Goal: Task Accomplishment & Management: Use online tool/utility

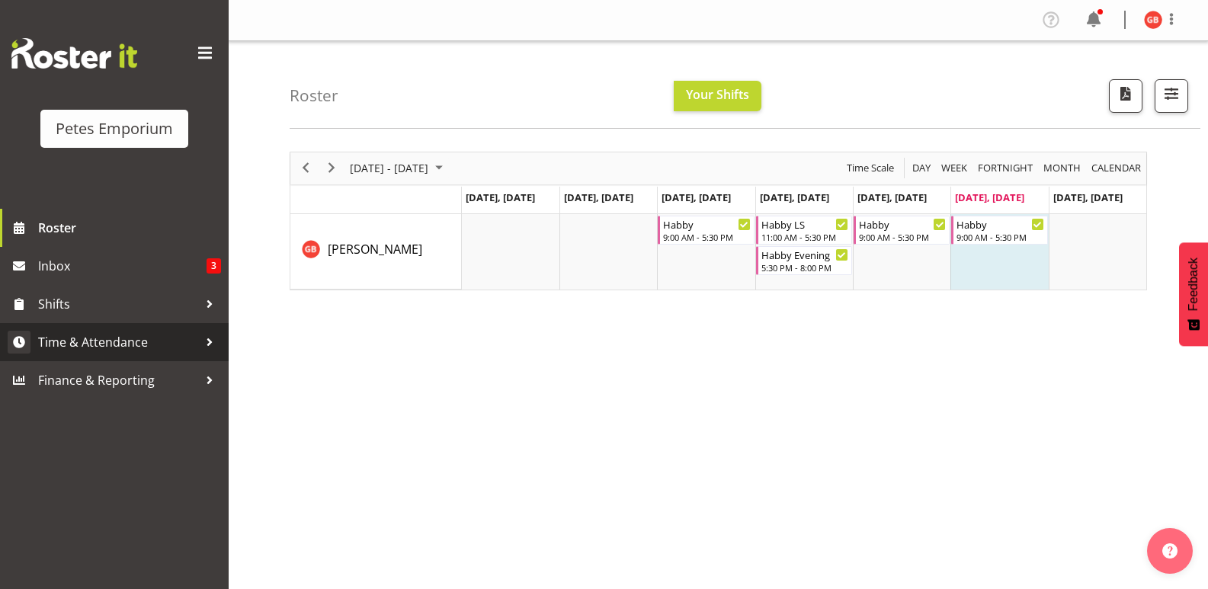
click at [126, 343] on span "Time & Attendance" at bounding box center [118, 342] width 160 height 23
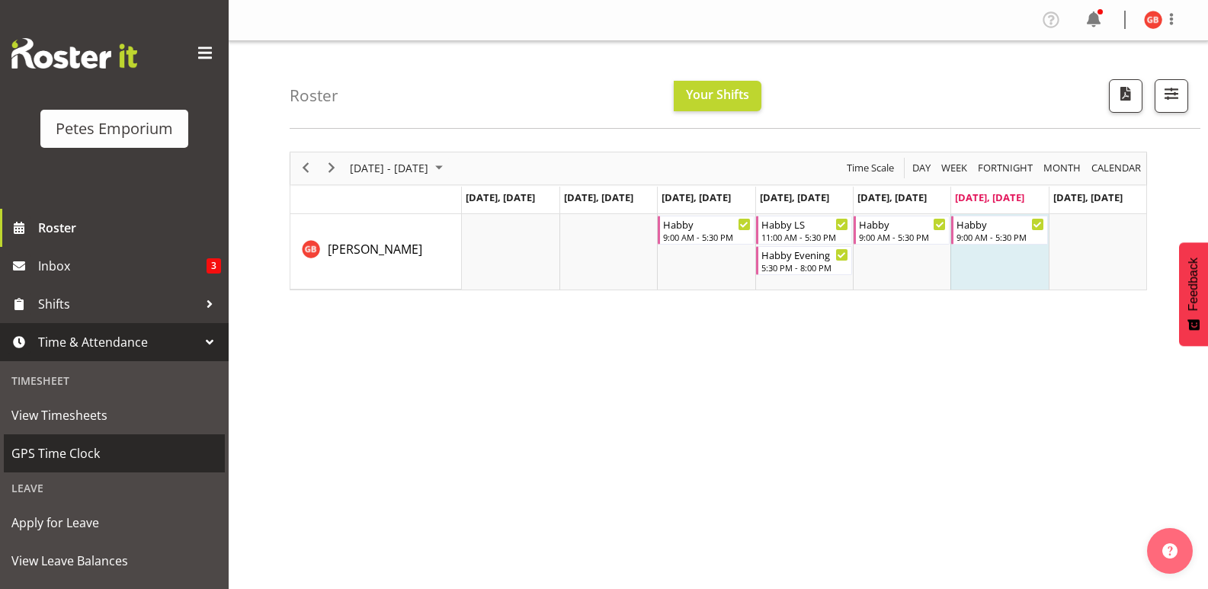
click at [86, 453] on span "GPS Time Clock" at bounding box center [114, 453] width 206 height 23
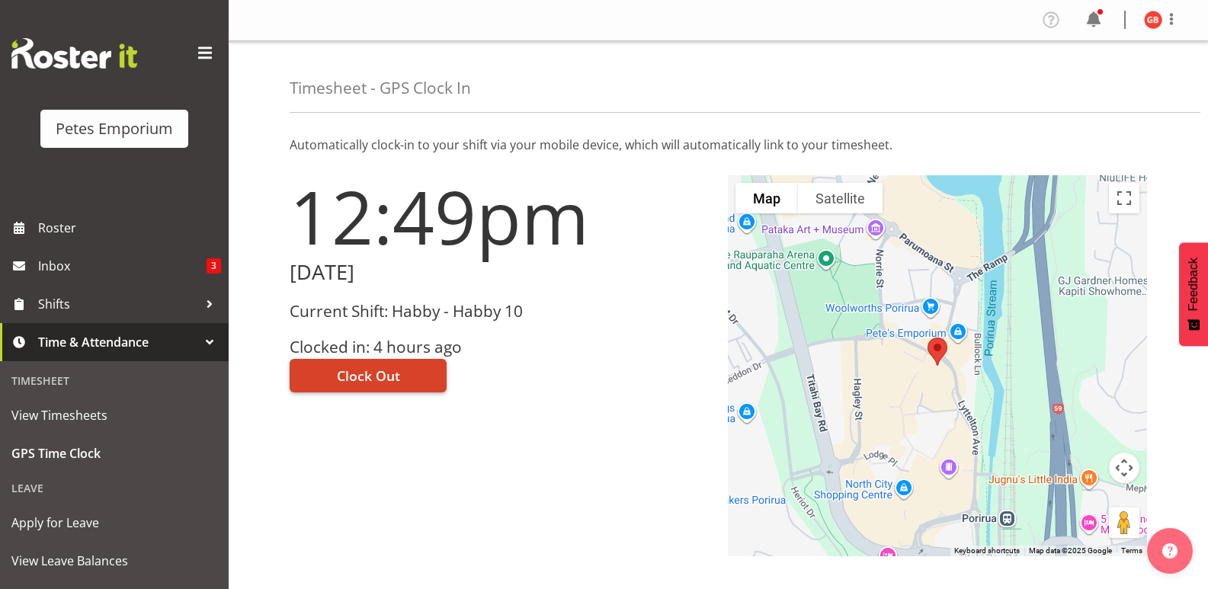
click at [415, 373] on button "Clock Out" at bounding box center [368, 376] width 157 height 34
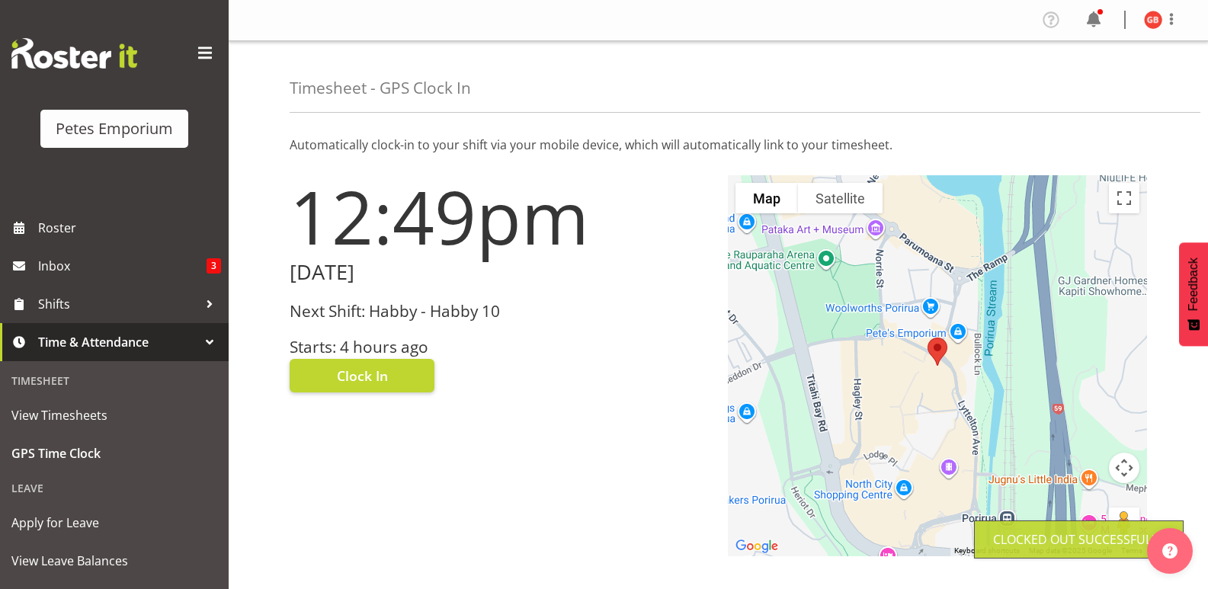
click at [1146, 18] on img at bounding box center [1153, 20] width 18 height 18
click at [1074, 79] on link "Log Out" at bounding box center [1107, 79] width 146 height 27
